Goal: Task Accomplishment & Management: Manage account settings

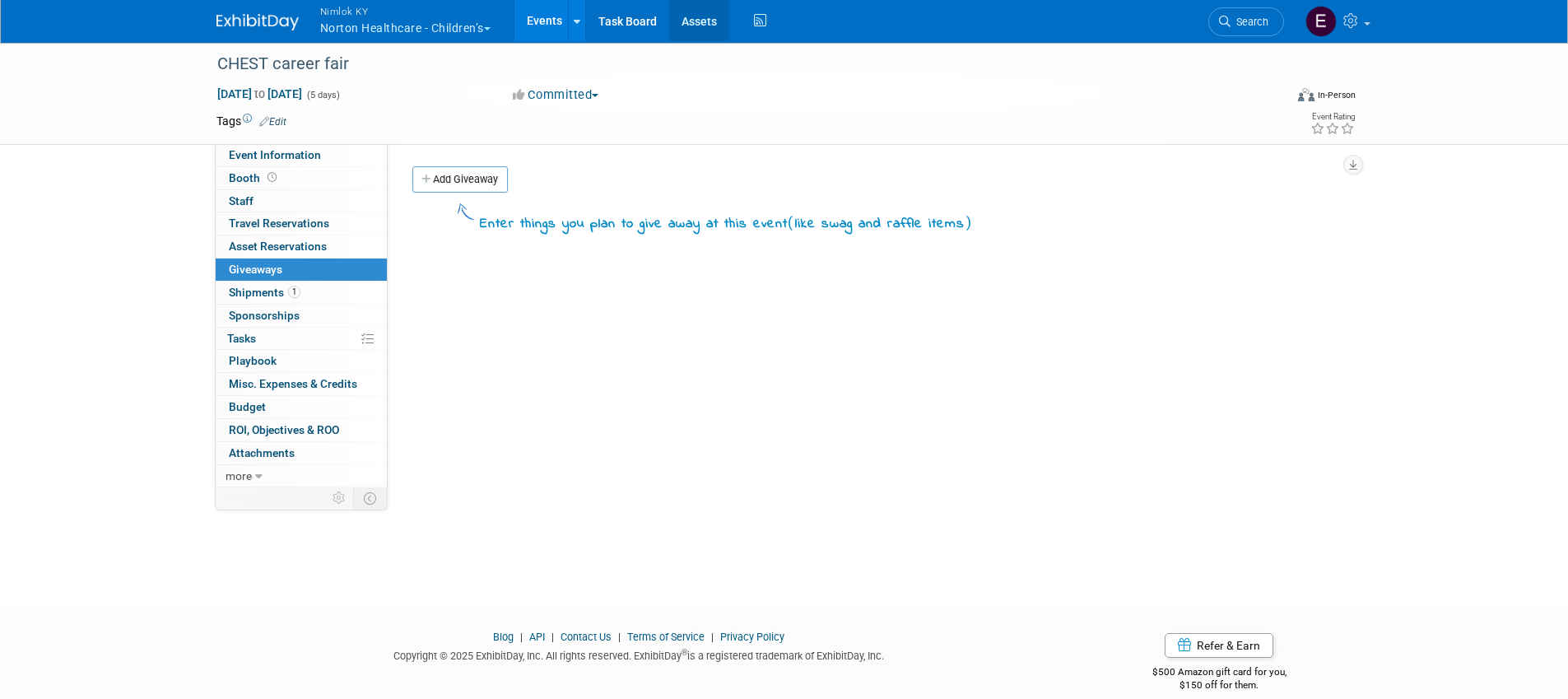
click at [706, 17] on link "Assets" at bounding box center [698, 20] width 60 height 41
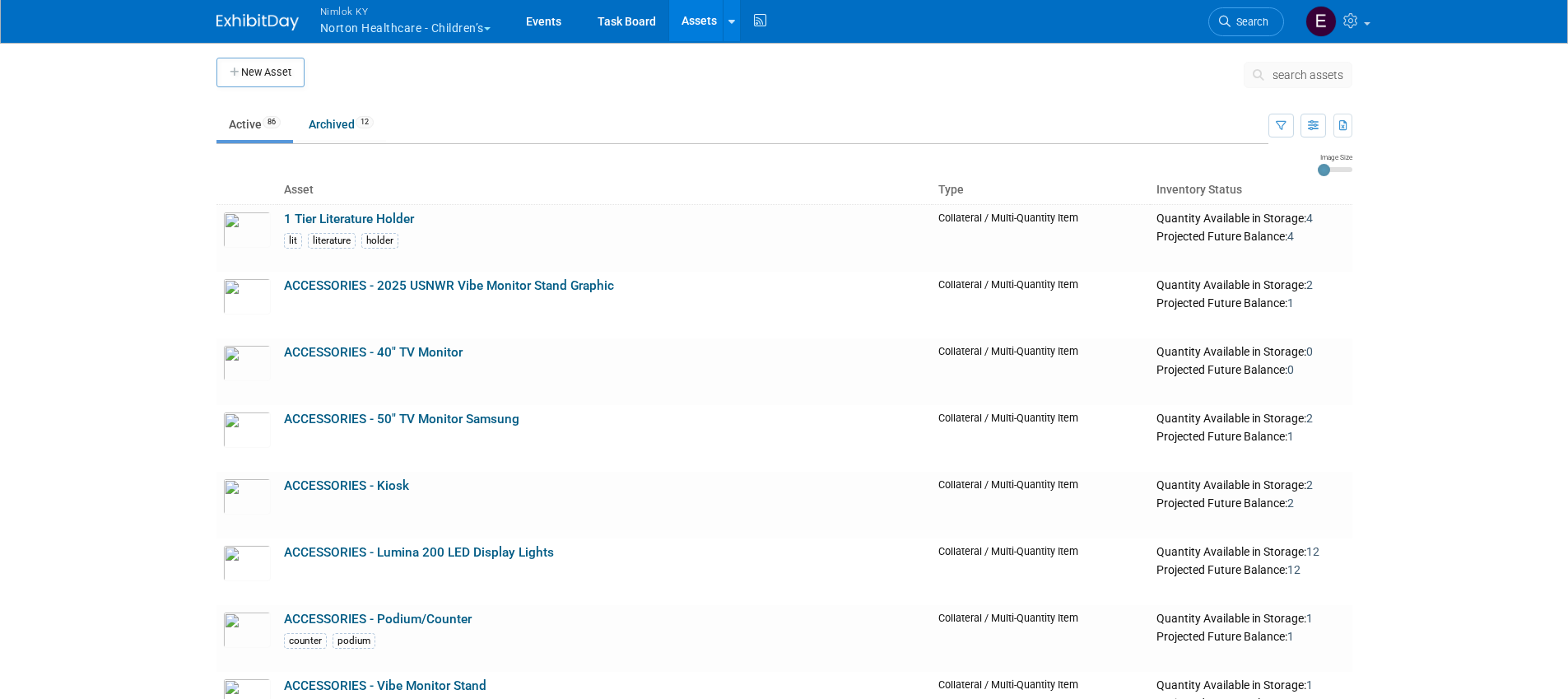
click at [160, 379] on body "Nimlok KY Norton Healthcare - Children’s Explore: My Workspaces 44 Go to Worksp…" at bounding box center [784, 349] width 1568 height 699
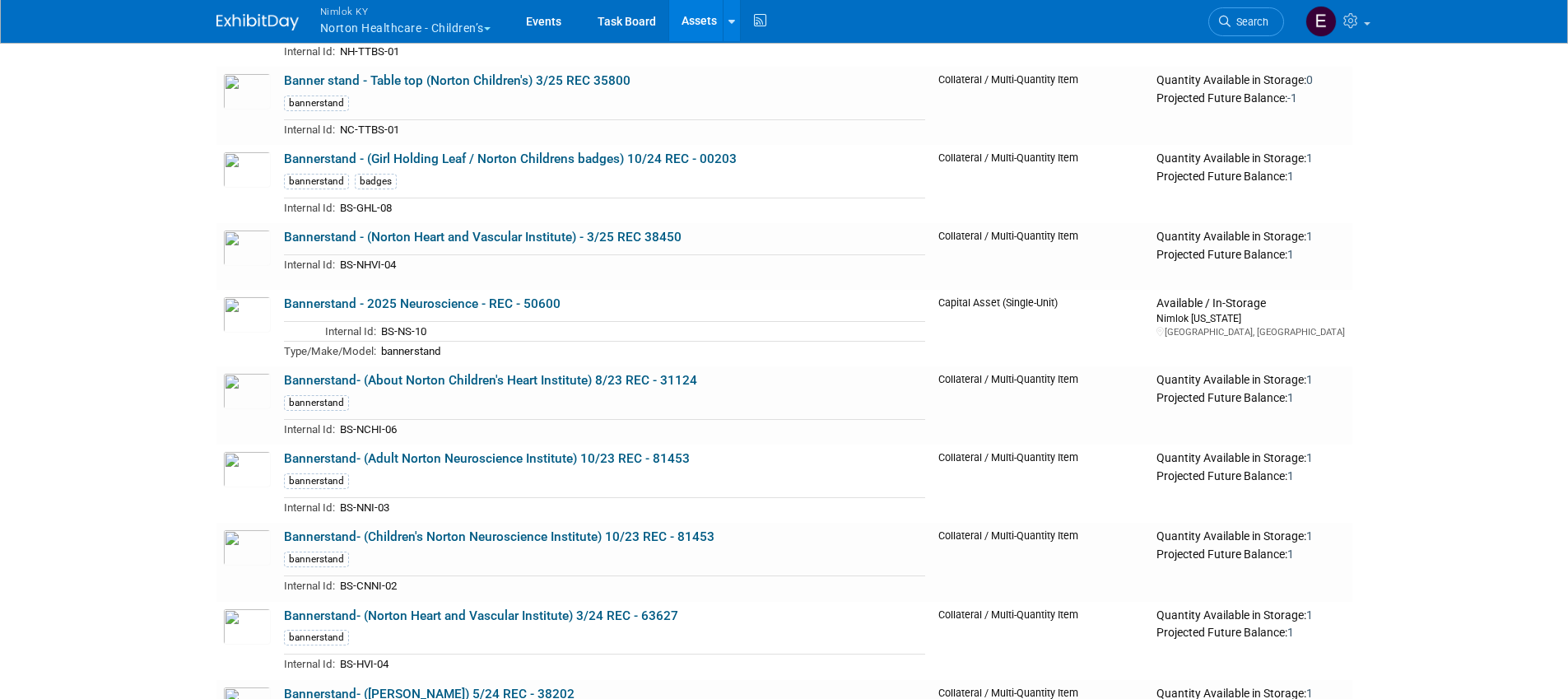
scroll to position [932, 0]
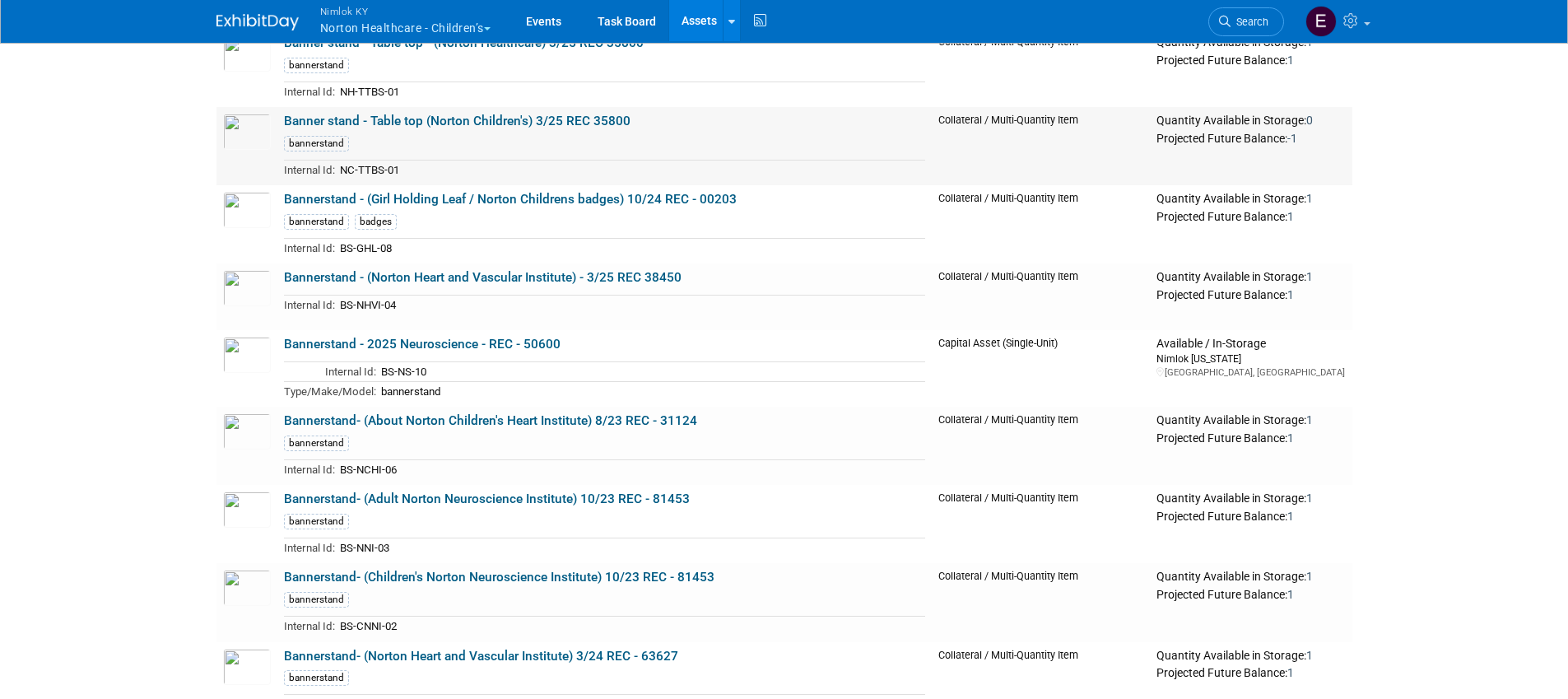
click at [477, 119] on link "Banner stand - Table top (Norton Children's) 3/25 REC 35800" at bounding box center [457, 121] width 347 height 15
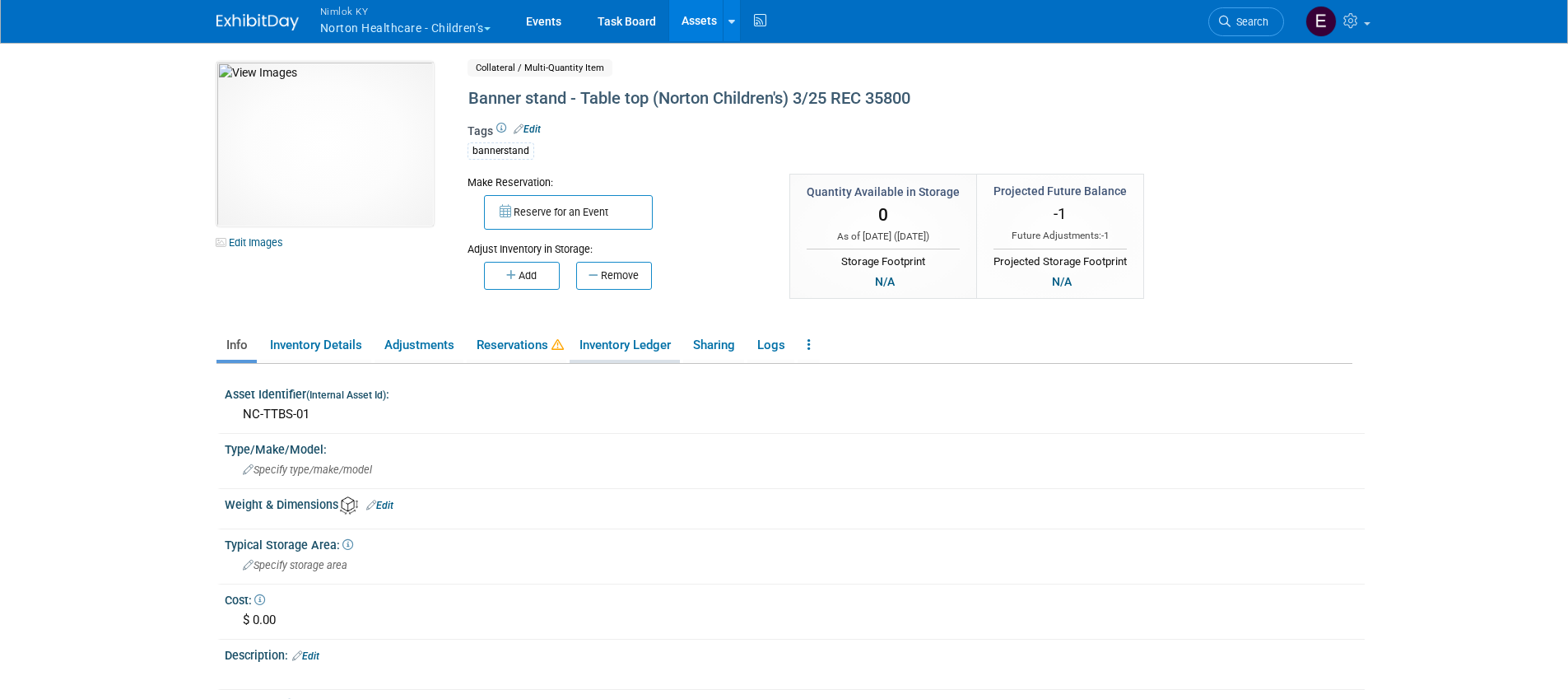
click at [639, 341] on link "Inventory Ledger" at bounding box center [625, 345] width 110 height 28
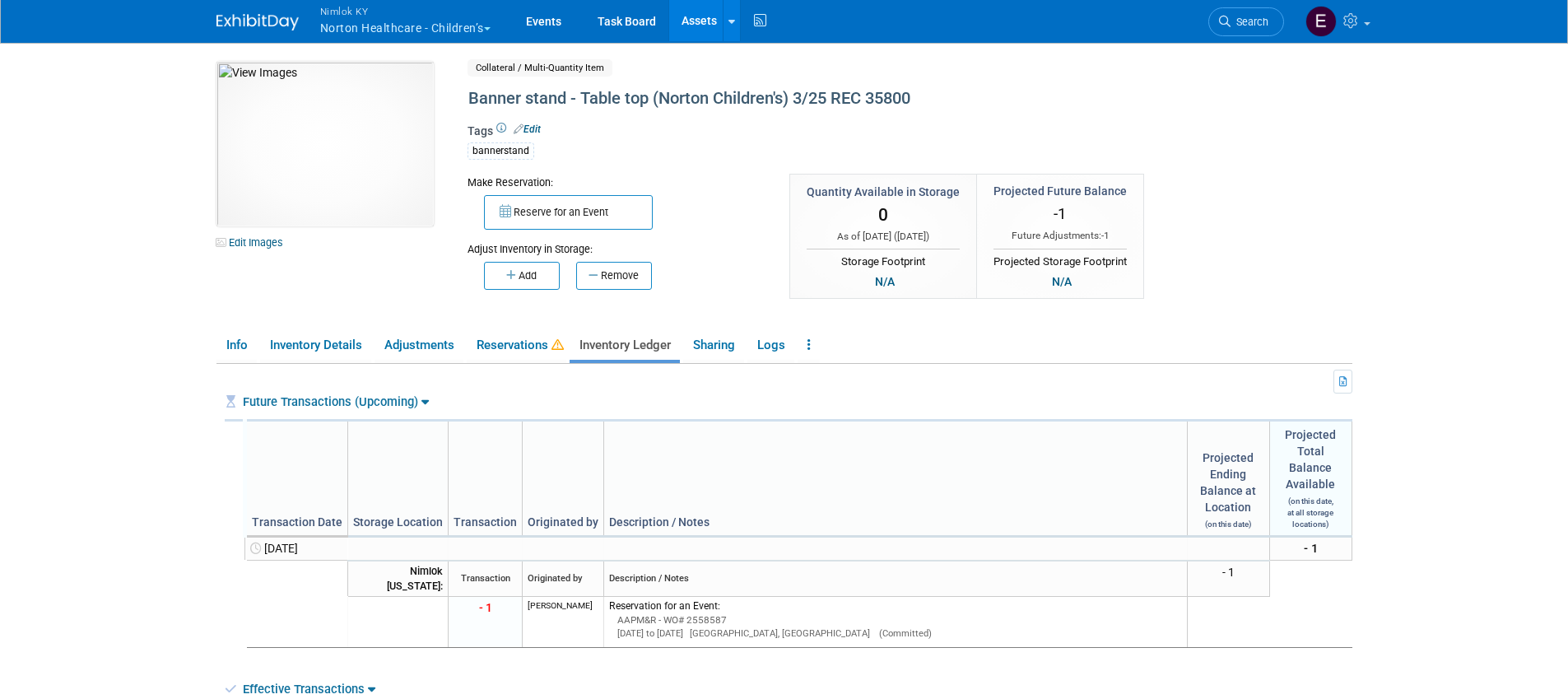
click at [163, 374] on body "Nimlok [PERSON_NAME] Healthcare - Children’s Explore: My Workspaces 44 Go to Wo…" at bounding box center [784, 349] width 1568 height 699
click at [320, 345] on link "Inventory Details" at bounding box center [315, 345] width 111 height 28
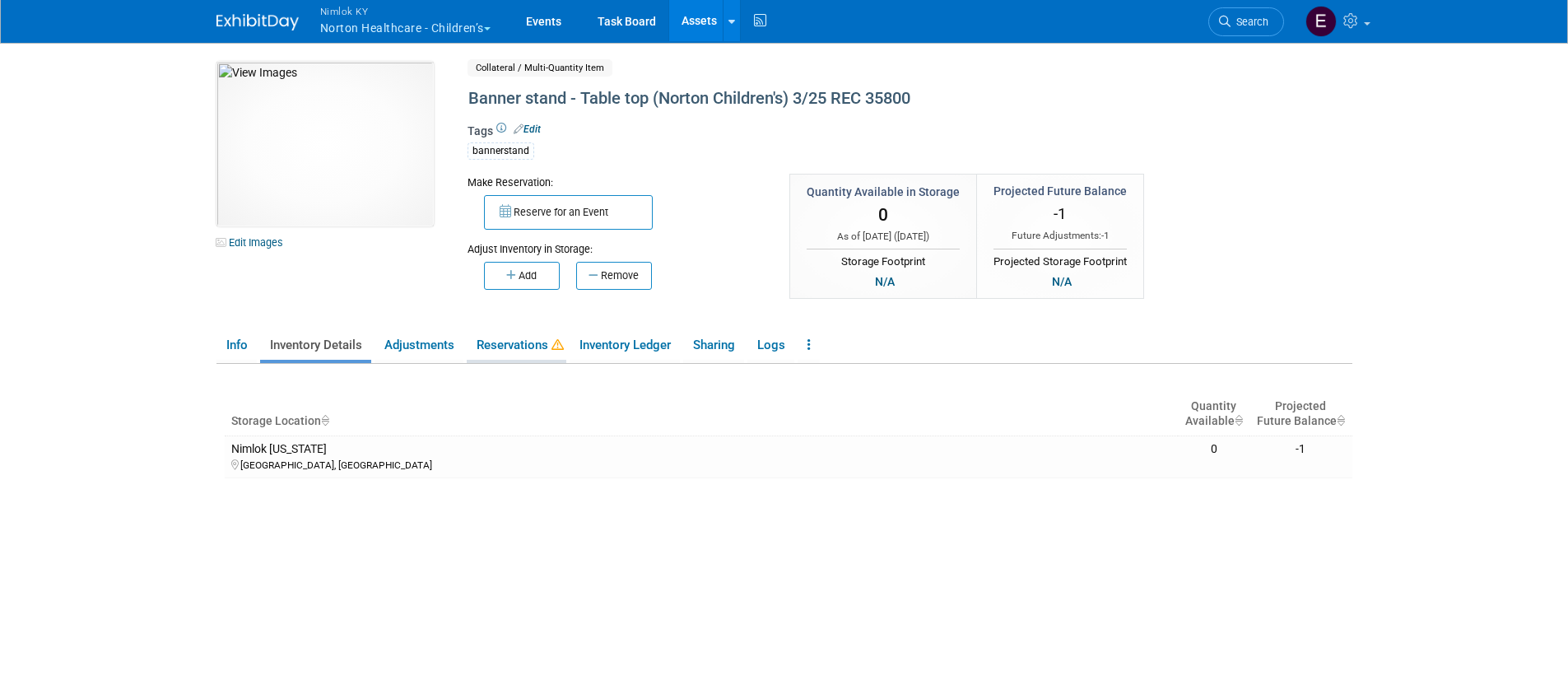
click at [515, 341] on link "Reservations" at bounding box center [517, 345] width 100 height 28
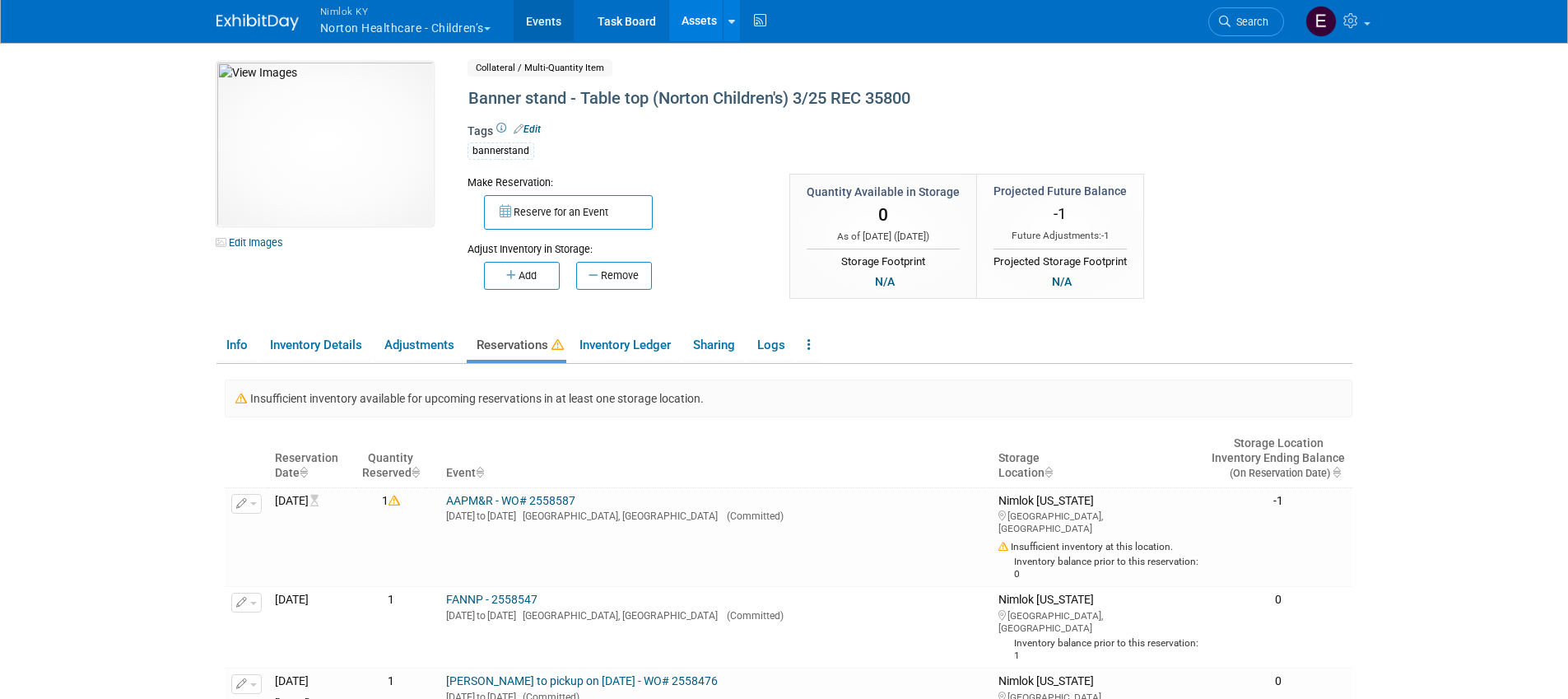
click at [543, 23] on link "Events" at bounding box center [543, 20] width 60 height 41
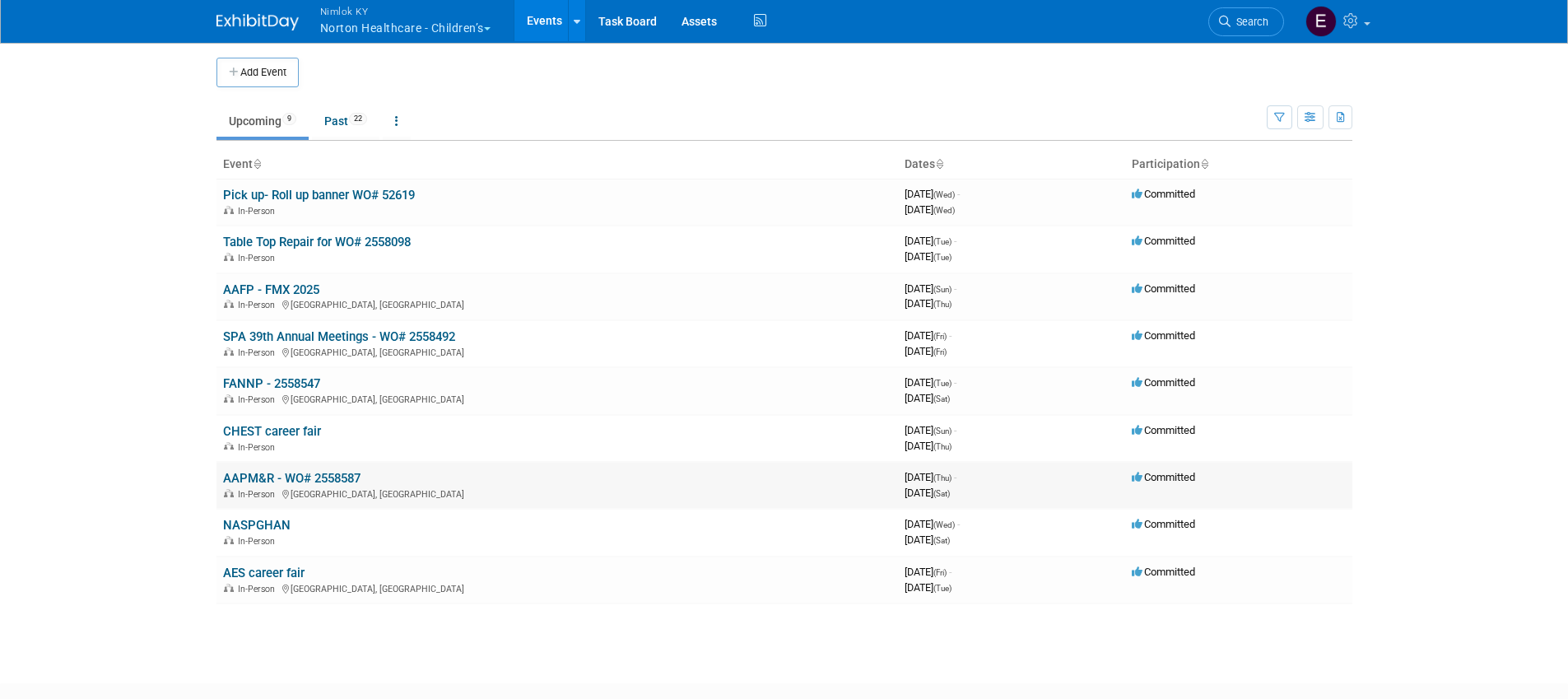
click at [275, 472] on link "AAPM&R - WO# 2558587" at bounding box center [291, 478] width 137 height 15
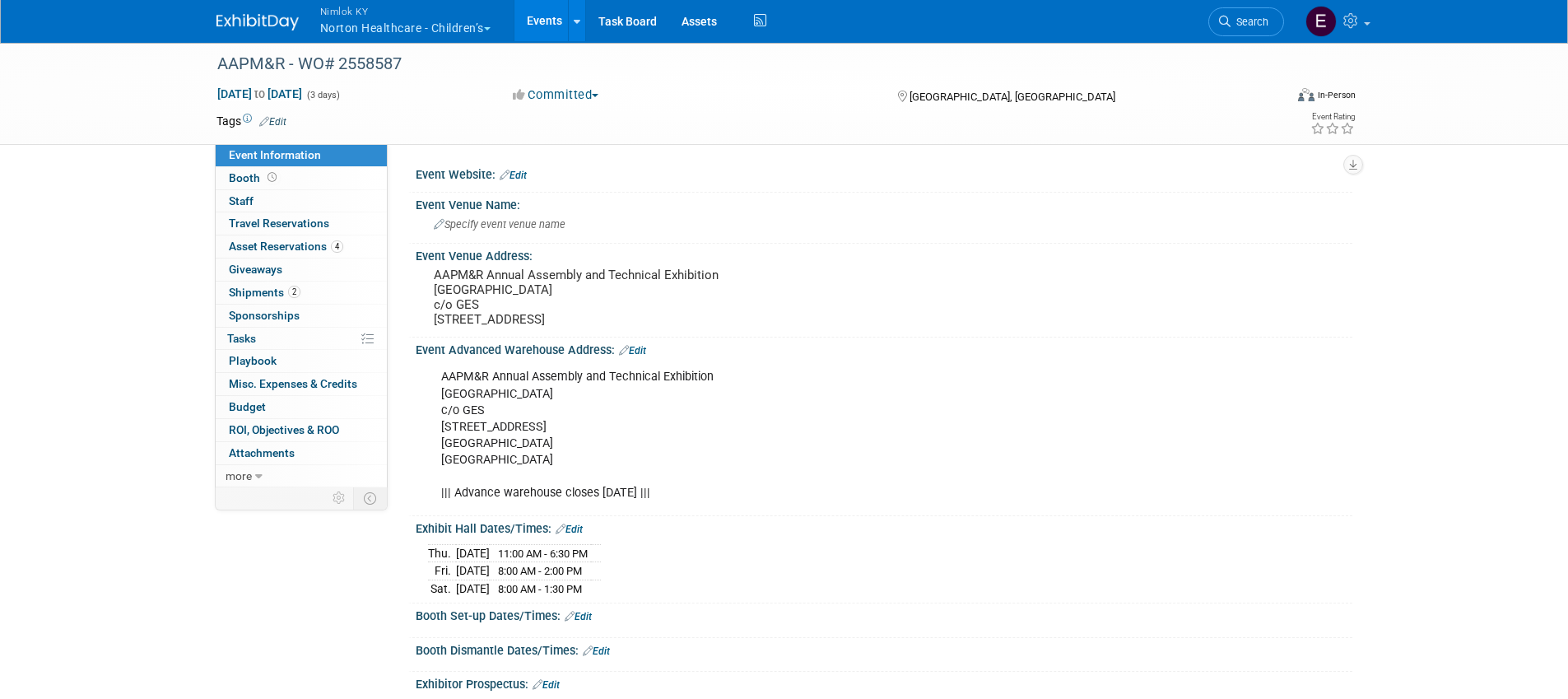
click at [591, 491] on div "AAPM&R Annual Assembly and Technical Exhibition [GEOGRAPHIC_DATA] c/o GES [STRE…" at bounding box center [800, 435] width 742 height 149
drag, startPoint x: 576, startPoint y: 491, endPoint x: 463, endPoint y: 440, distance: 124.0
click at [463, 440] on div "AAPM&R Annual Assembly and Technical Exhibition [GEOGRAPHIC_DATA] c/o GES [STRE…" at bounding box center [800, 435] width 742 height 149
click at [710, 443] on div "AAPM&R Annual Assembly and Technical Exhibition [GEOGRAPHIC_DATA] c/o GES [STRE…" at bounding box center [800, 435] width 742 height 149
drag, startPoint x: 578, startPoint y: 351, endPoint x: 431, endPoint y: 265, distance: 170.3
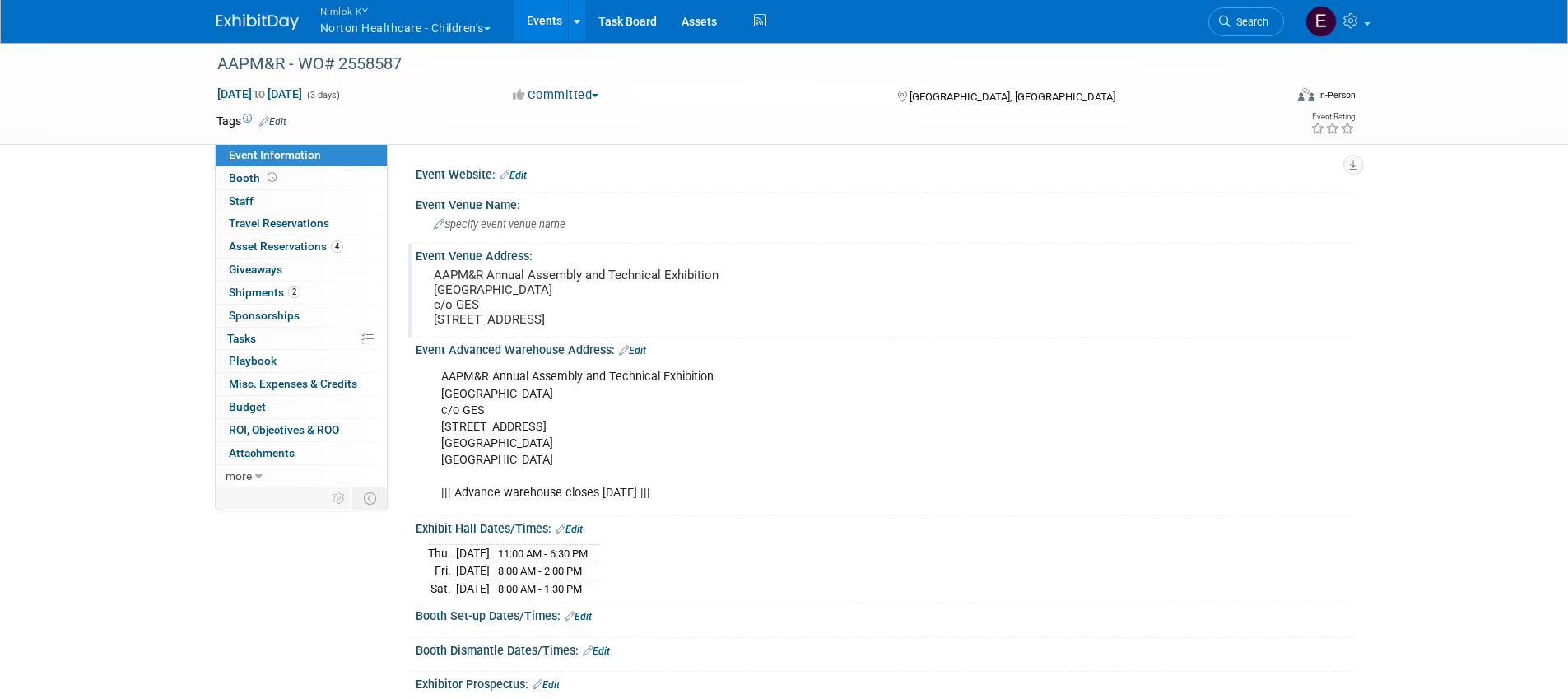
click at [431, 265] on div "AAPM&R Annual Assembly and Technical Exhibition [GEOGRAPHIC_DATA] c/o GES [STRE…" at bounding box center [611, 297] width 365 height 68
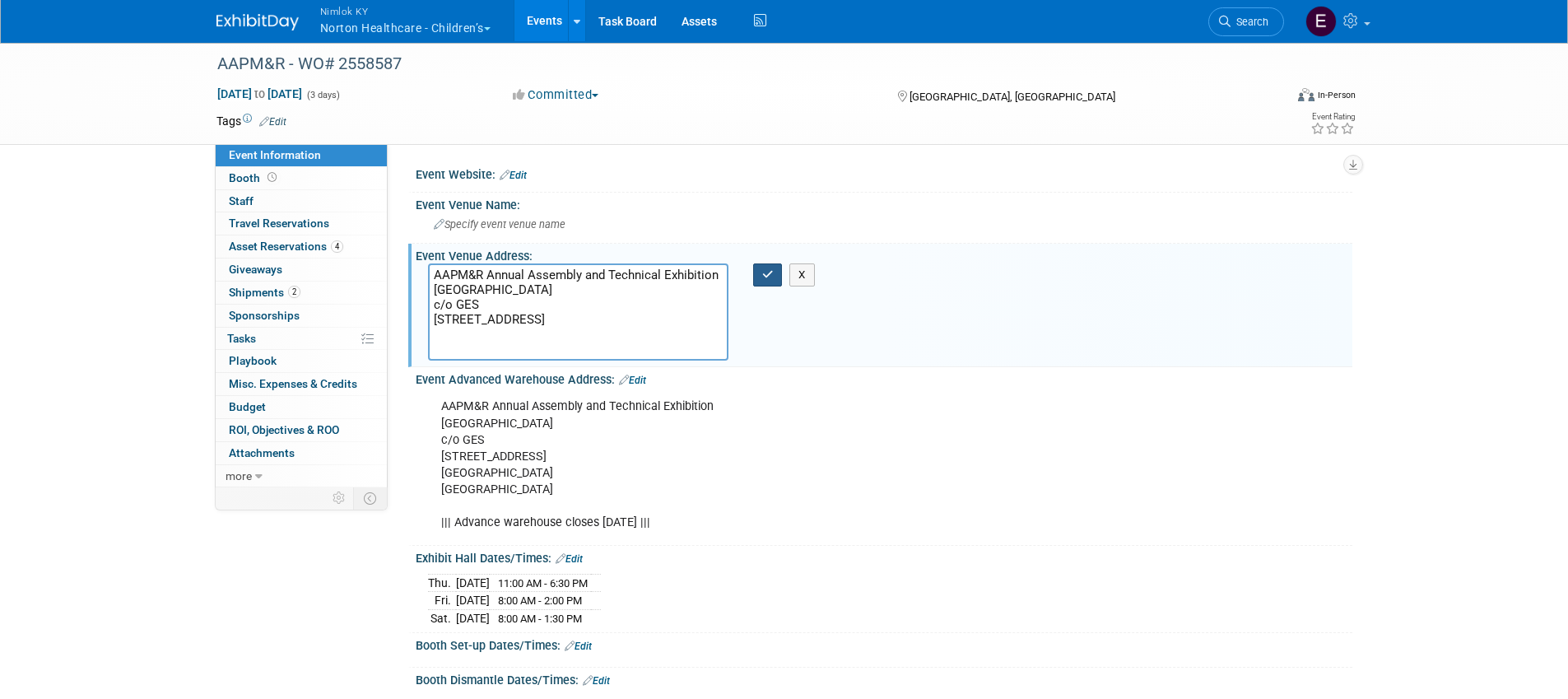
click at [772, 272] on icon "button" at bounding box center [768, 274] width 12 height 11
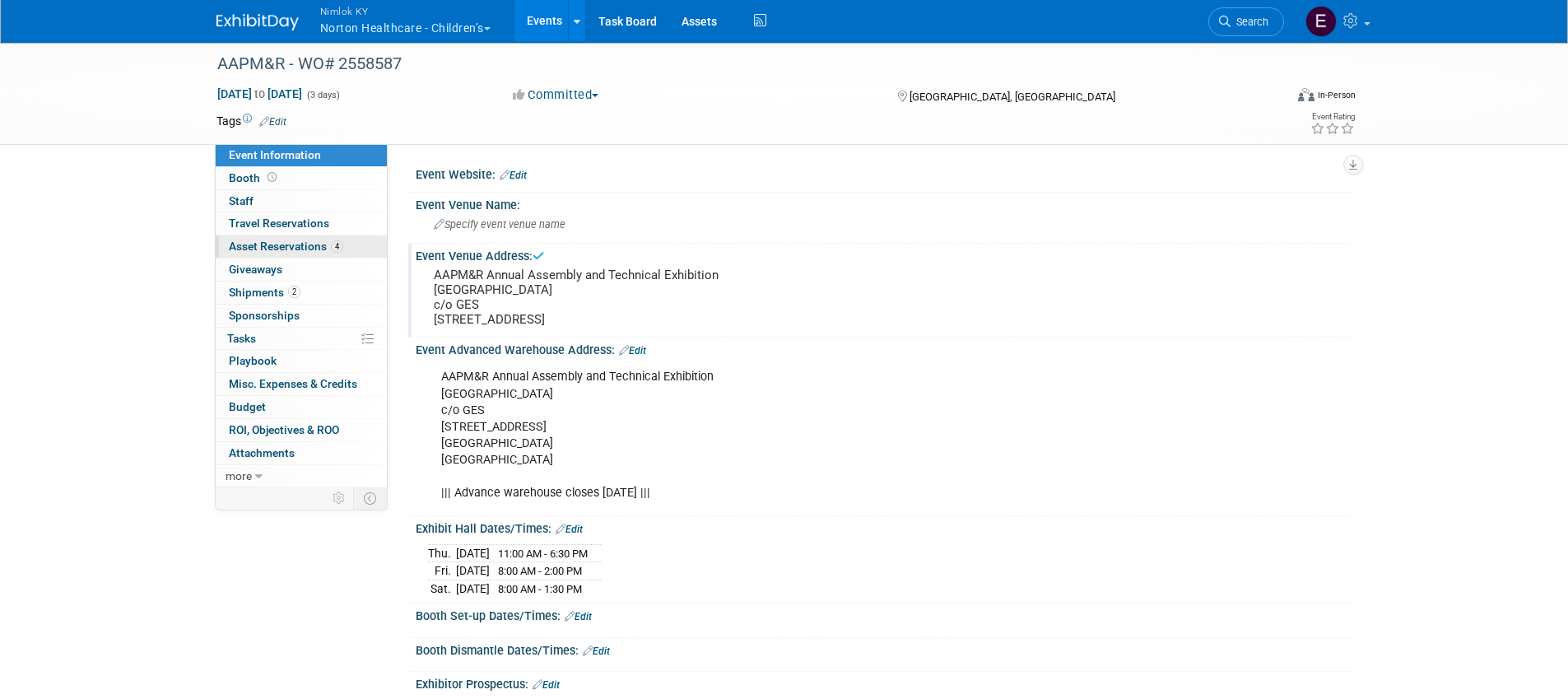
click at [265, 244] on span "Asset Reservations 4" at bounding box center [286, 246] width 114 height 13
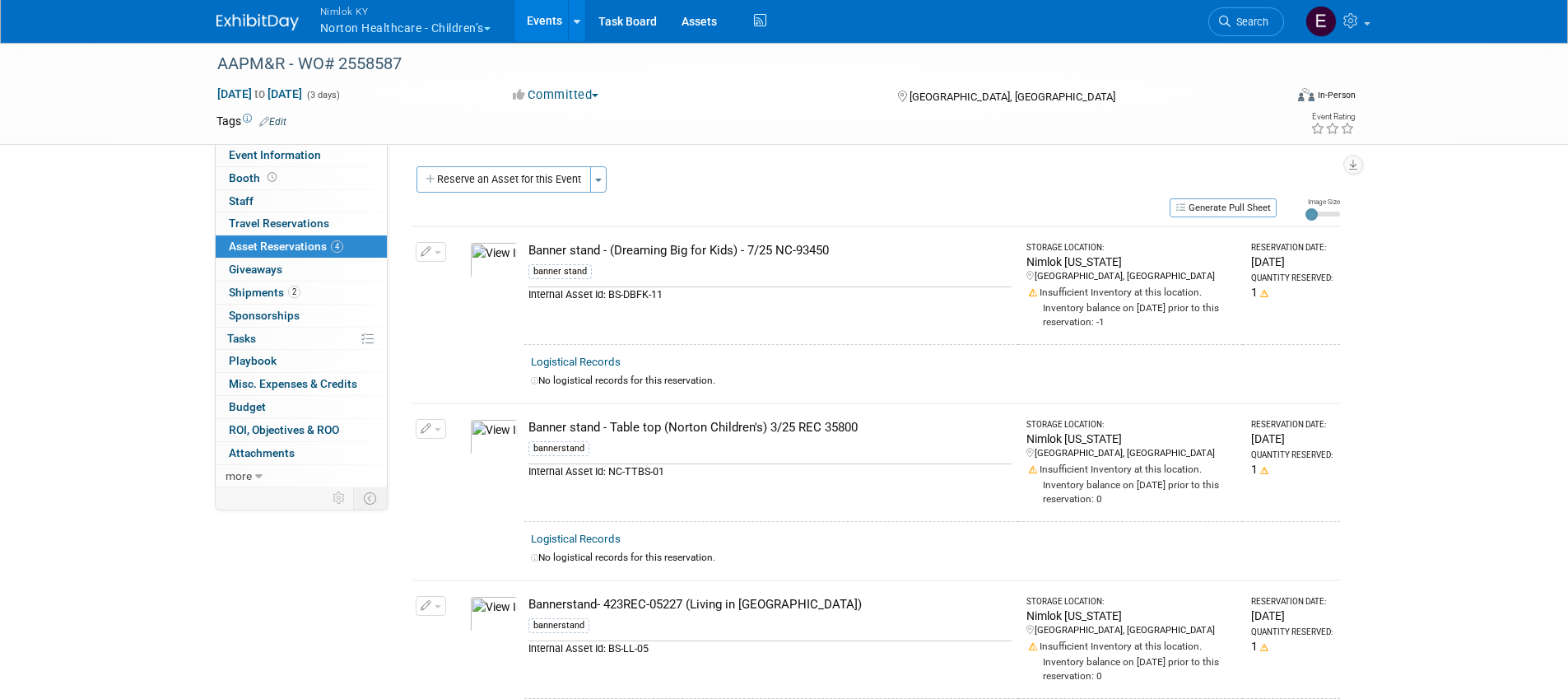
click at [796, 175] on div "Reserve an Asset for this Event Toggle Dropdown New asset reservation Copy asse…" at bounding box center [876, 182] width 927 height 30
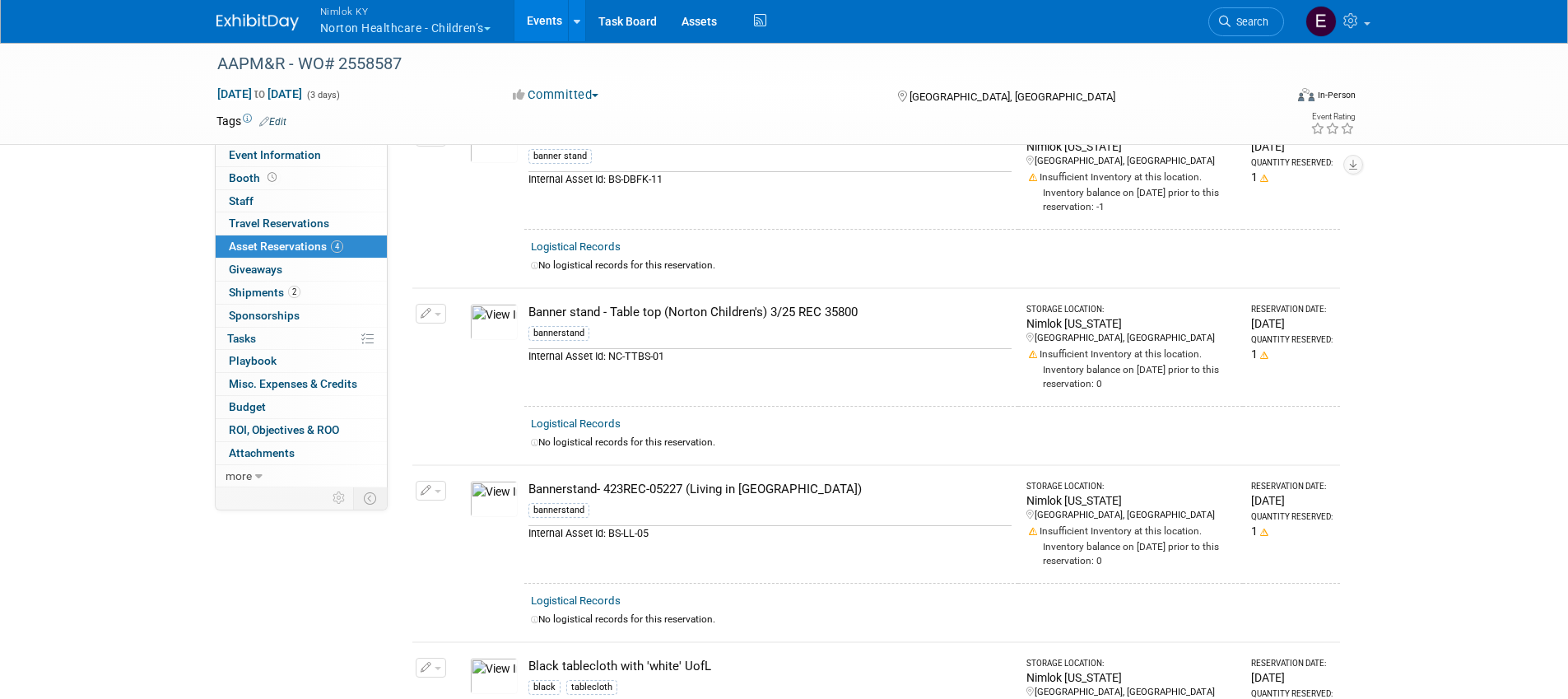
scroll to position [126, 0]
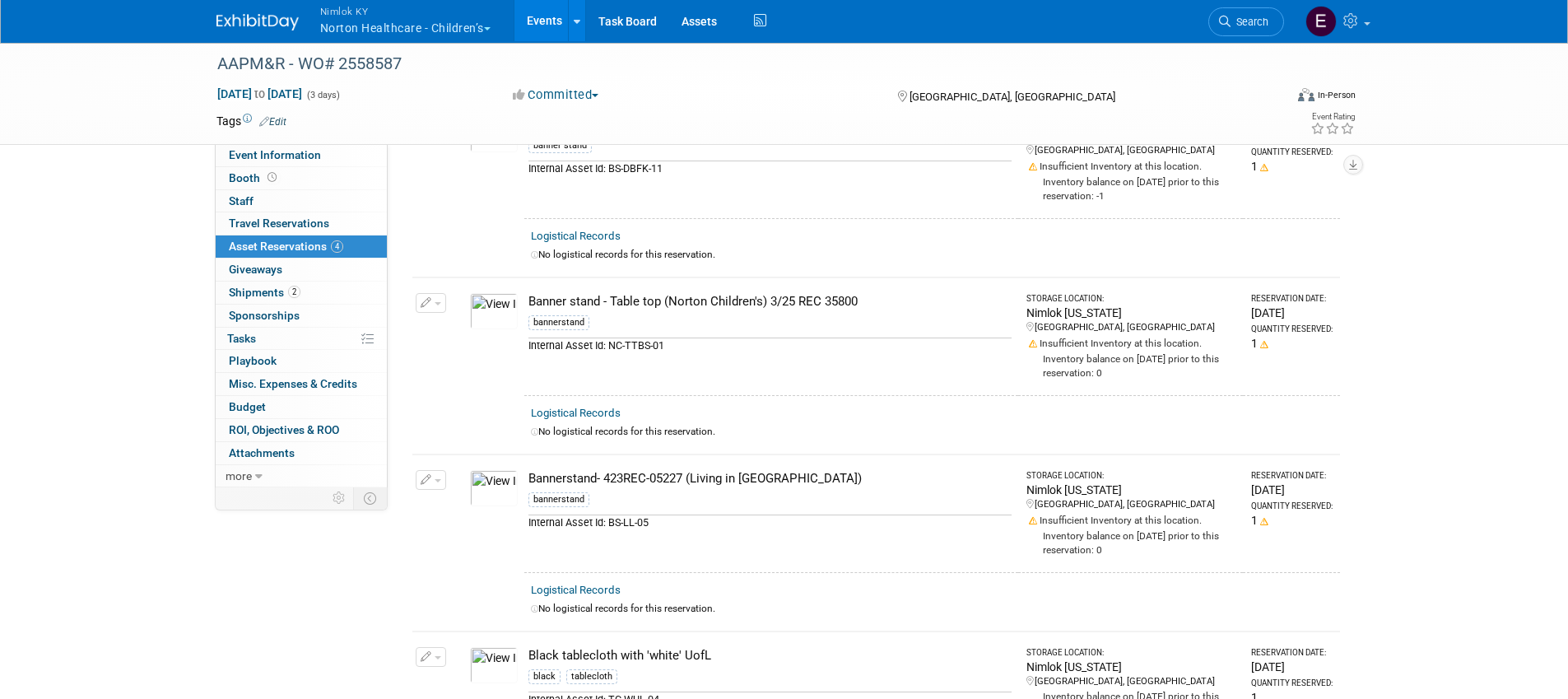
click at [427, 303] on icon "button" at bounding box center [426, 304] width 12 height 11
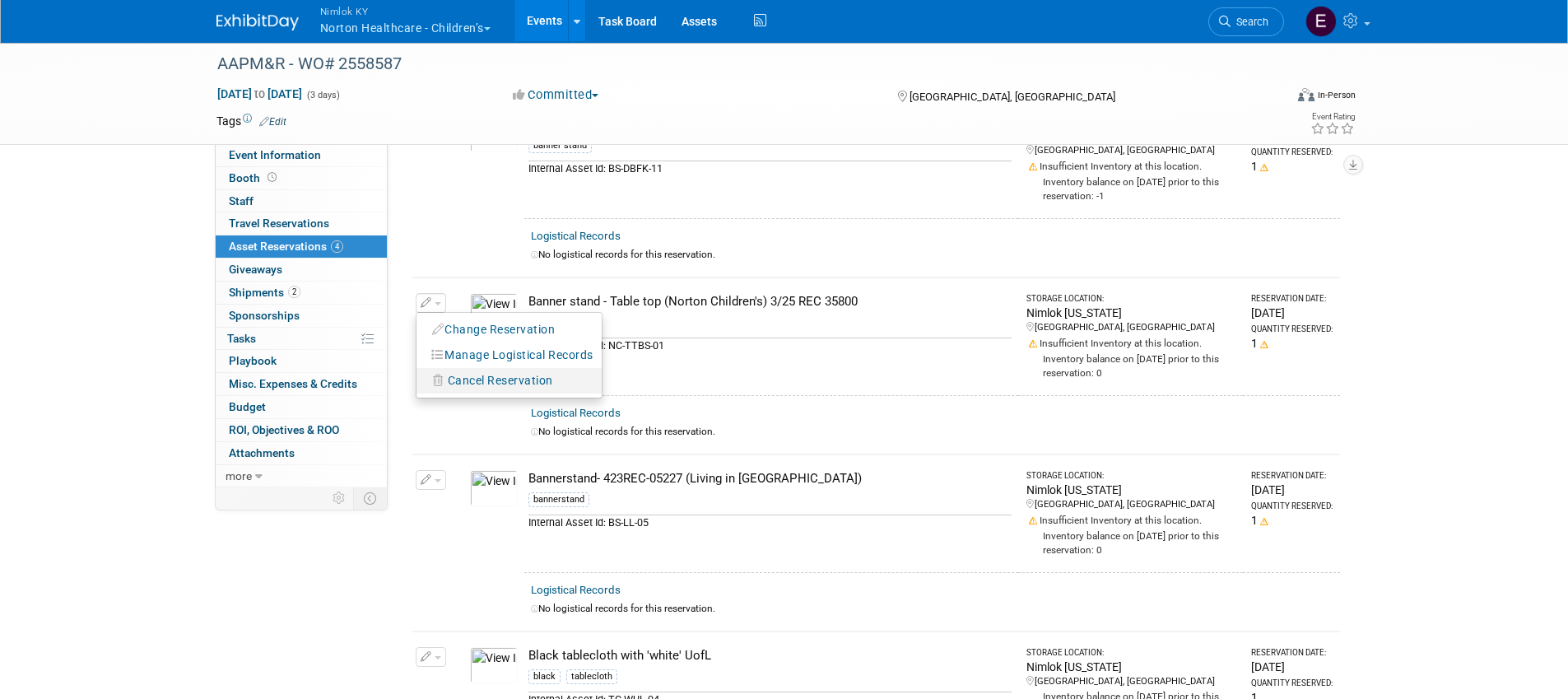
click at [484, 382] on span "Cancel Reservation" at bounding box center [501, 380] width 105 height 13
click at [609, 392] on icon at bounding box center [609, 394] width 10 height 9
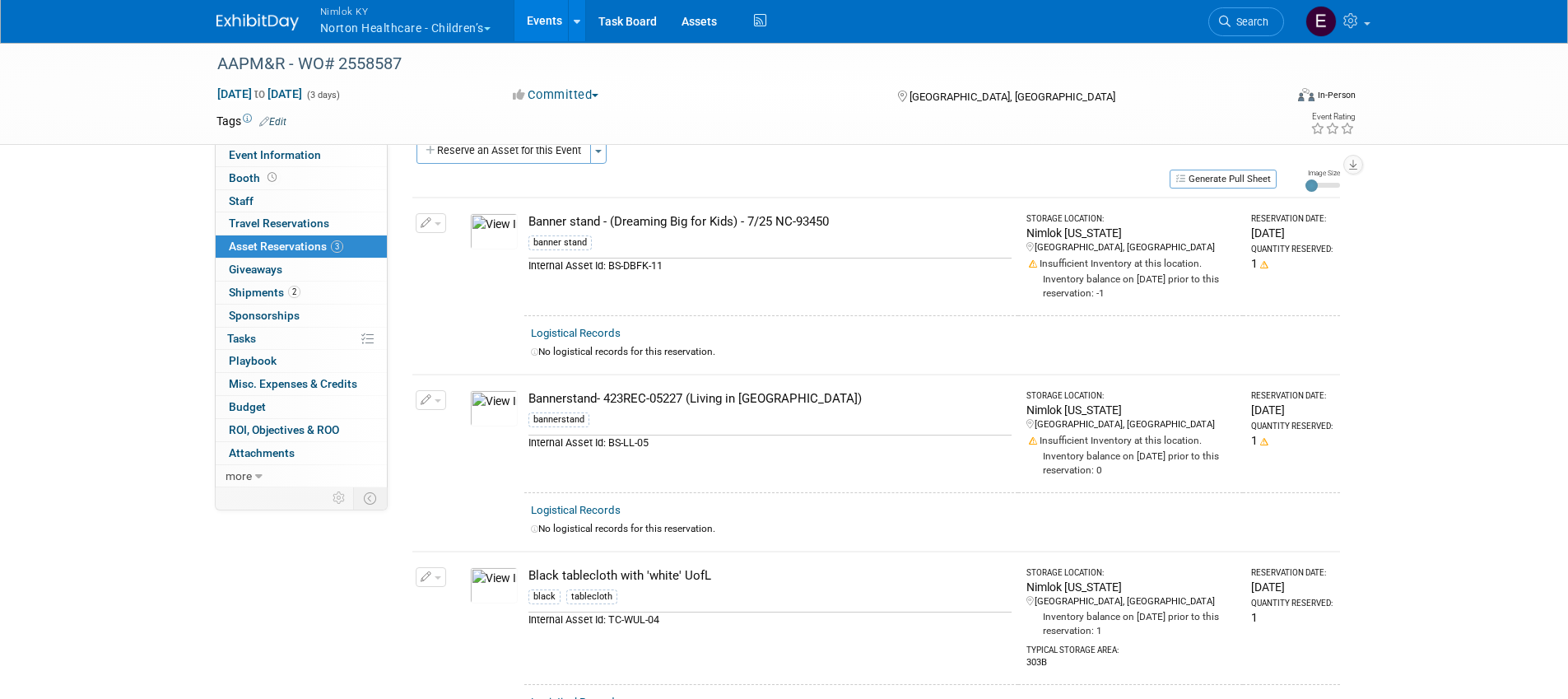
scroll to position [0, 0]
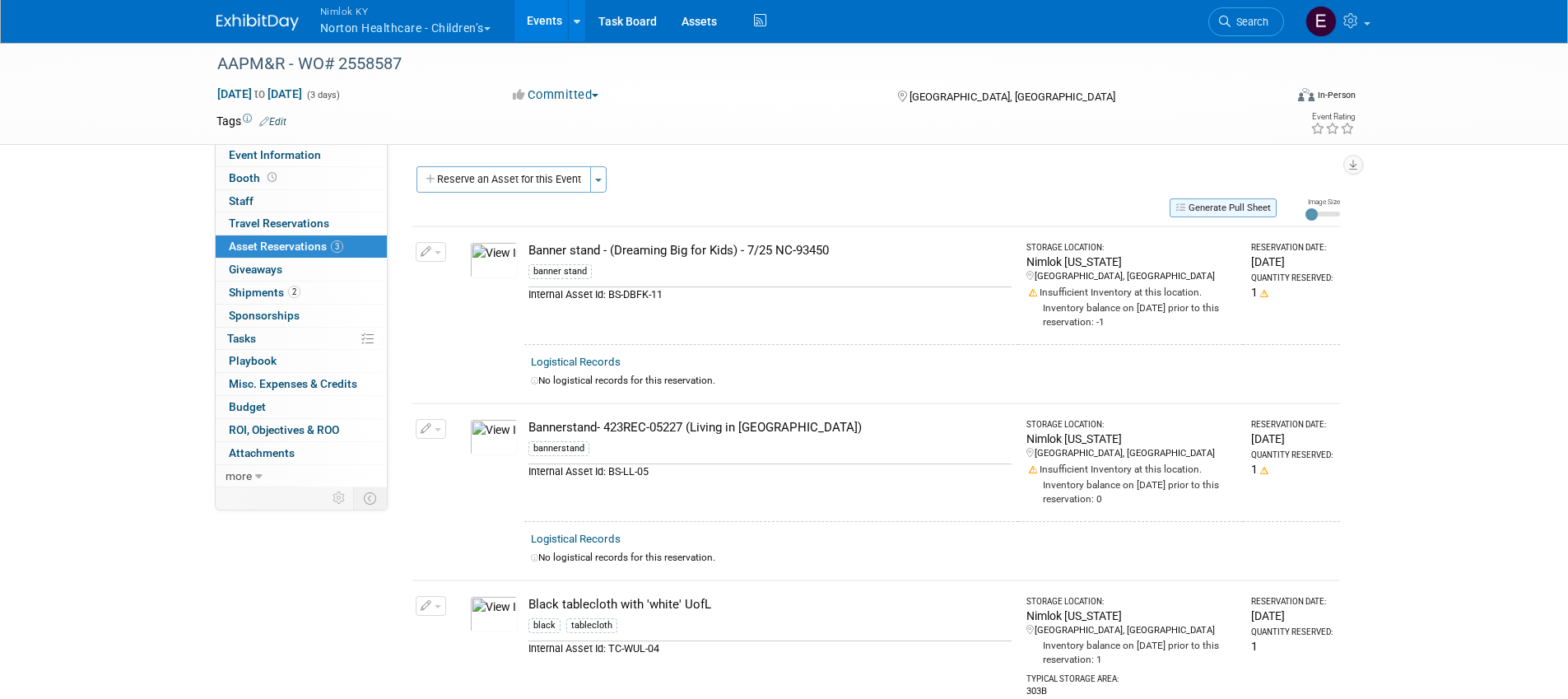
click at [1244, 202] on button "Generate Pull Sheet" at bounding box center [1223, 207] width 107 height 19
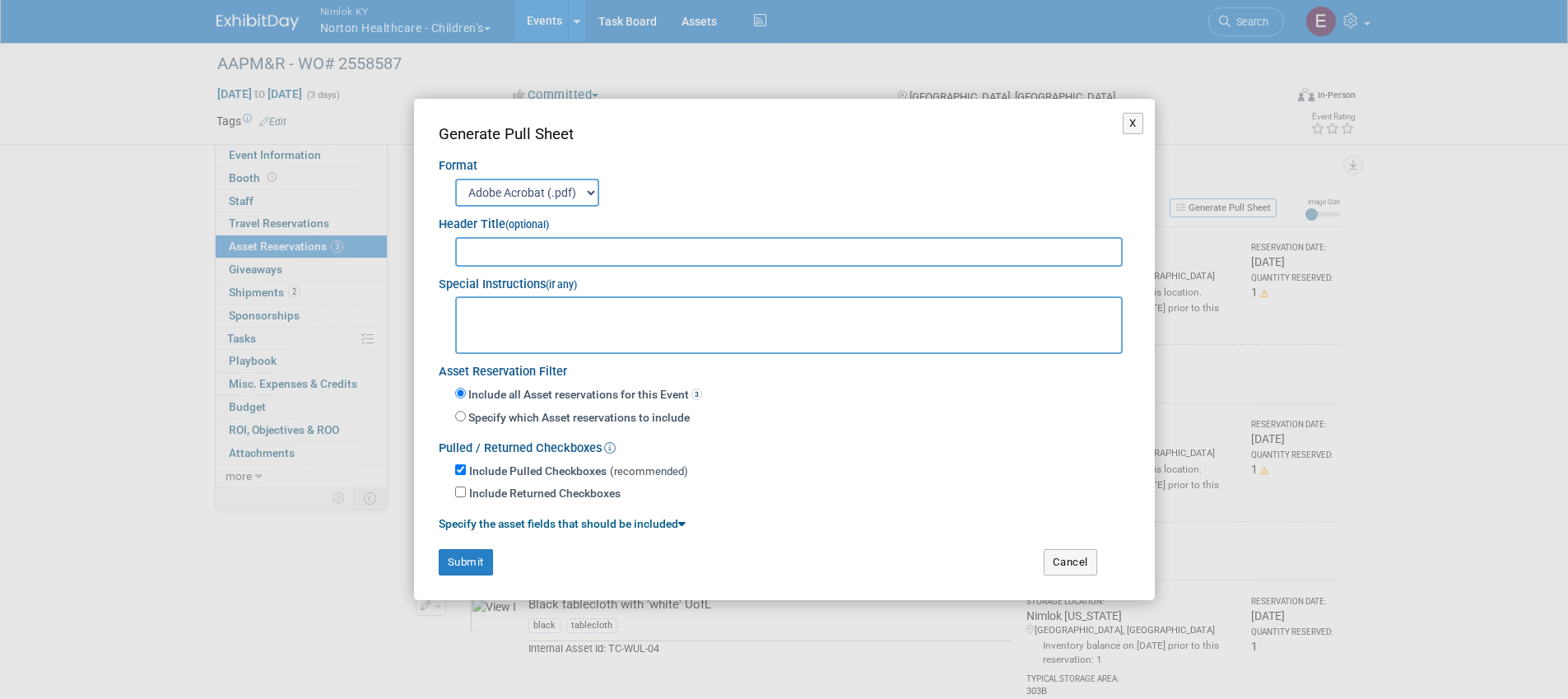
click at [625, 253] on input "text" at bounding box center [789, 251] width 668 height 29
type input "WO# 2558587"
click at [755, 327] on textarea at bounding box center [789, 325] width 668 height 58
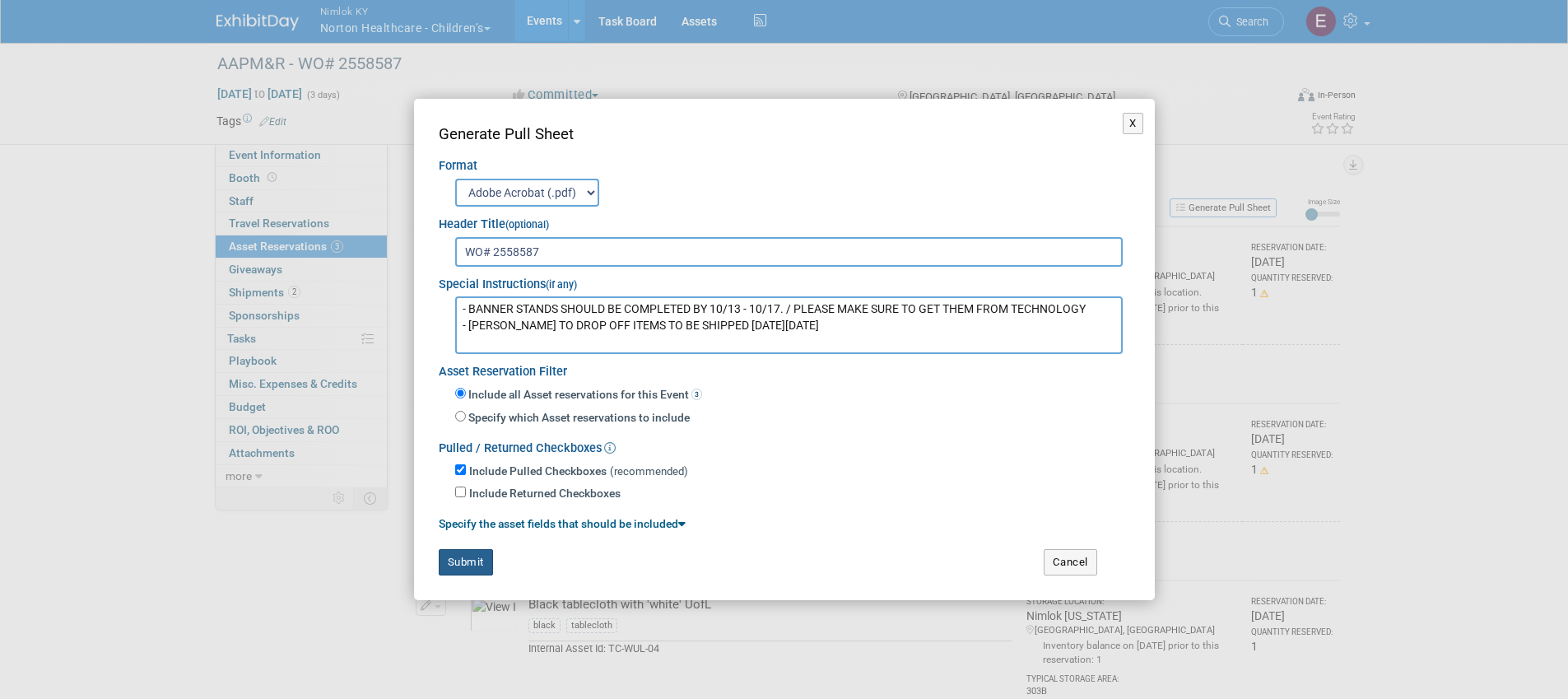
type textarea "- BANNER STANDS SHOULD BE COMPLETED BY 10/13 - 10/17. / PLEASE MAKE SURE TO GET…"
click at [478, 551] on button "Submit" at bounding box center [466, 562] width 54 height 27
